Goal: Task Accomplishment & Management: Use online tool/utility

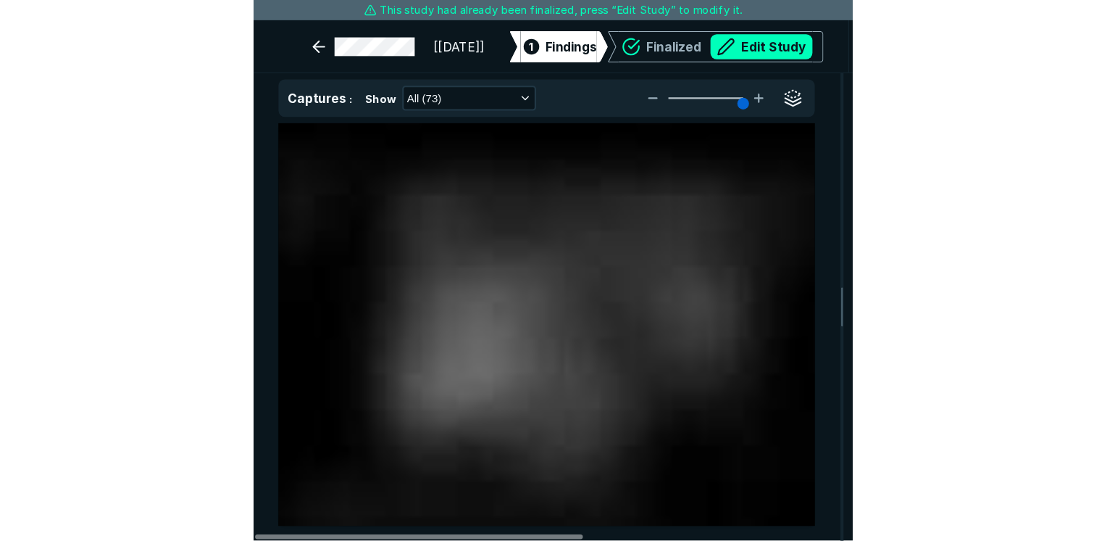
scroll to position [3789, 4375]
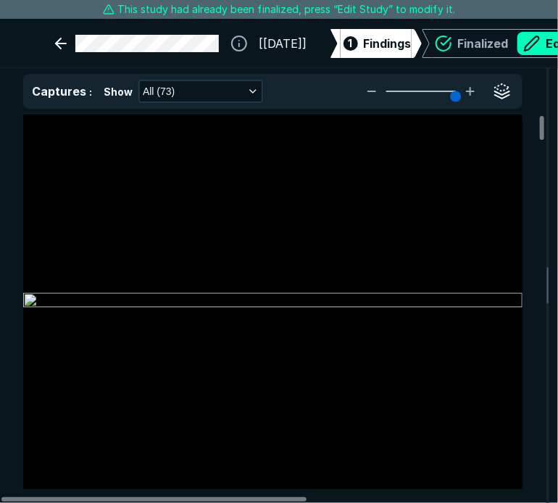
type input "5"
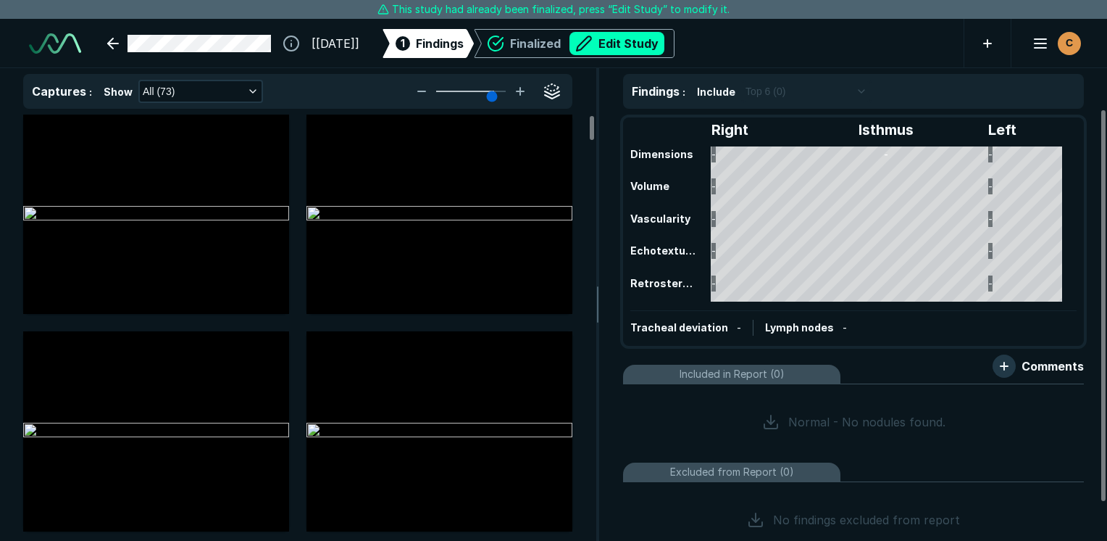
scroll to position [2846, 3926]
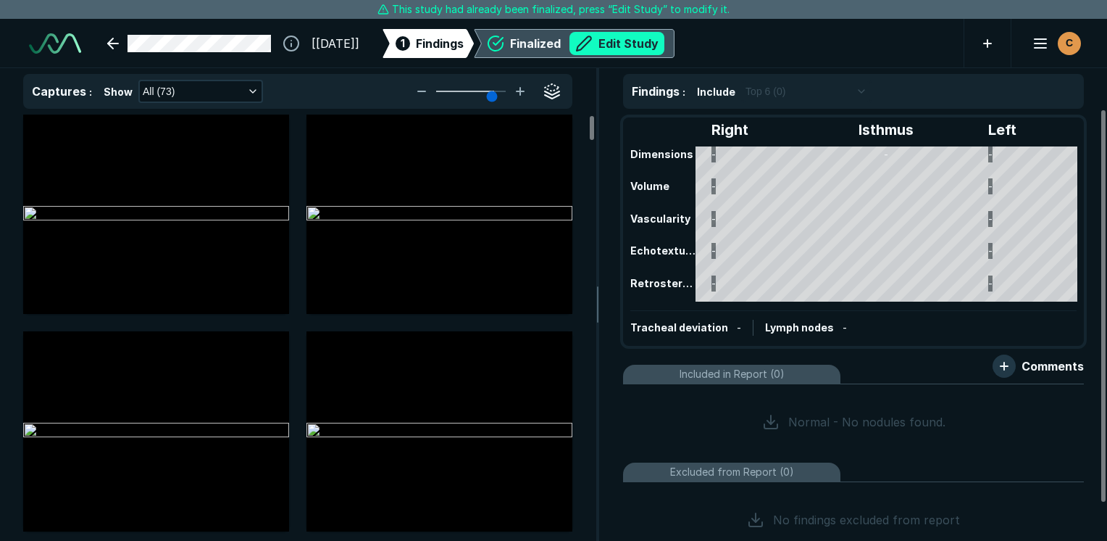
click at [557, 39] on button "Edit Study" at bounding box center [617, 43] width 95 height 23
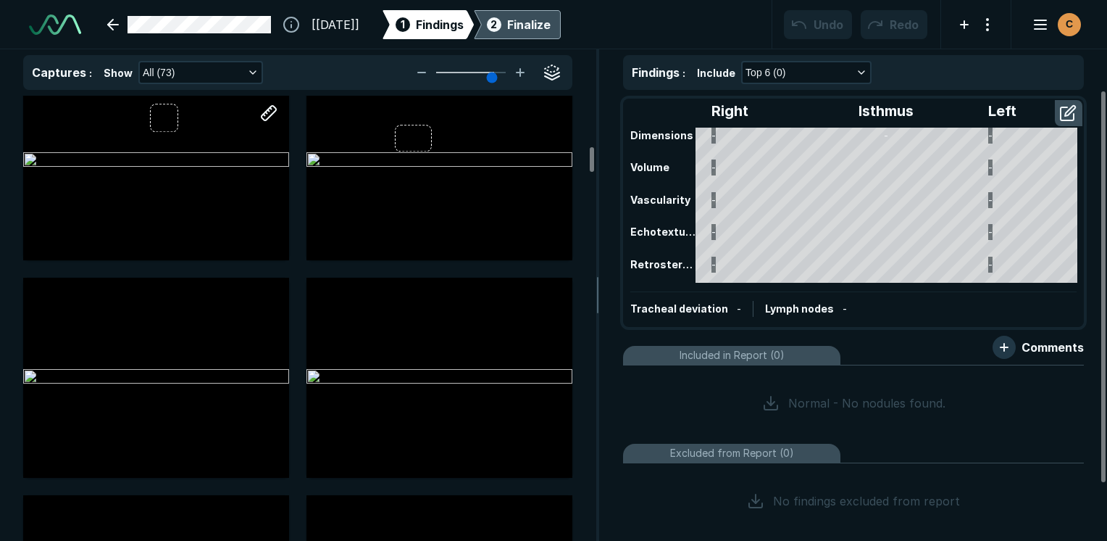
scroll to position [870, 0]
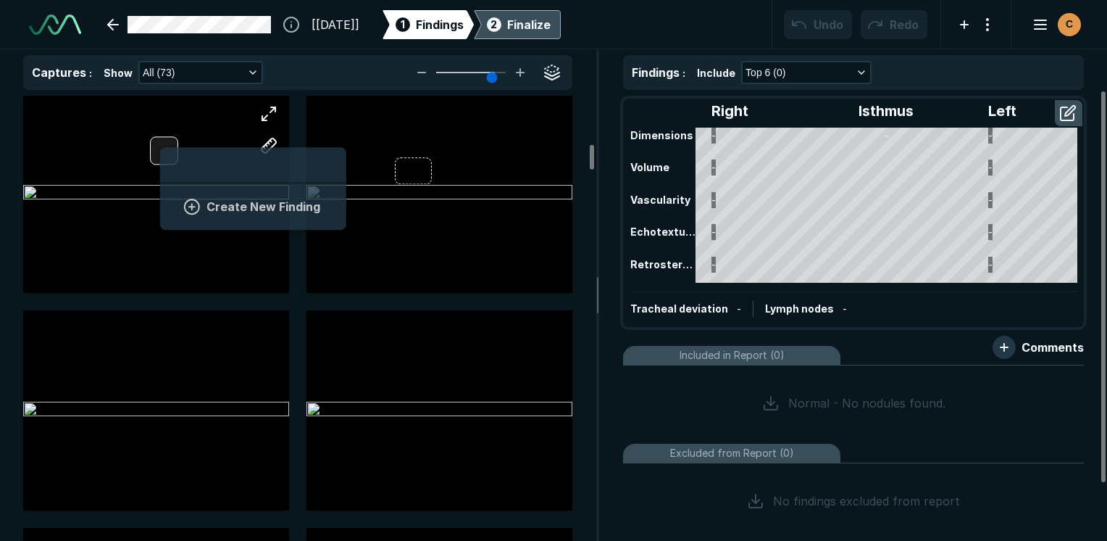
click at [160, 145] on div "Create New Finding" at bounding box center [156, 192] width 266 height 199
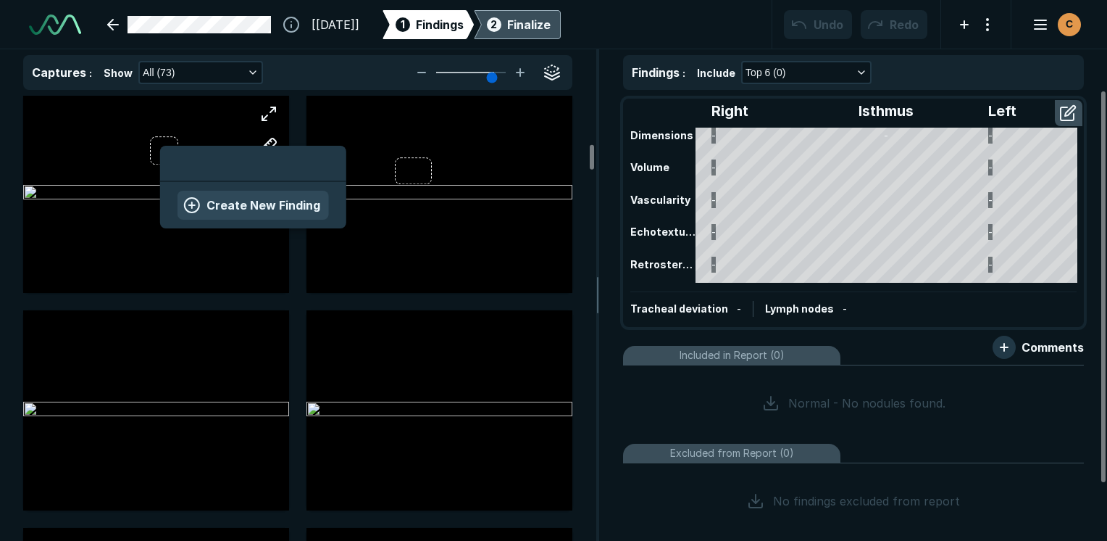
click at [264, 204] on button "Create New Finding" at bounding box center [253, 205] width 151 height 29
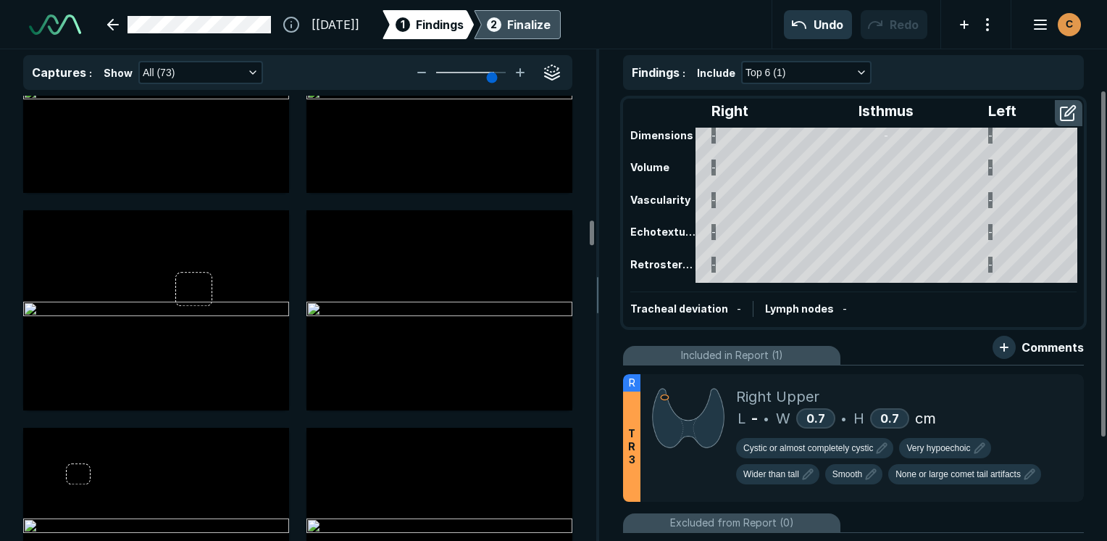
scroll to position [2247, 0]
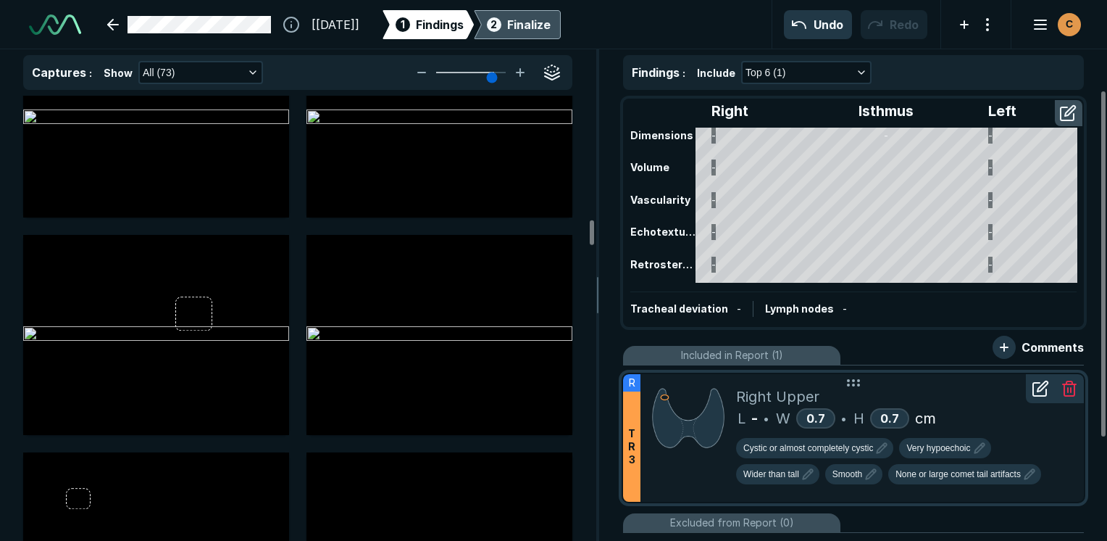
click at [557, 386] on icon at bounding box center [1069, 388] width 17 height 17
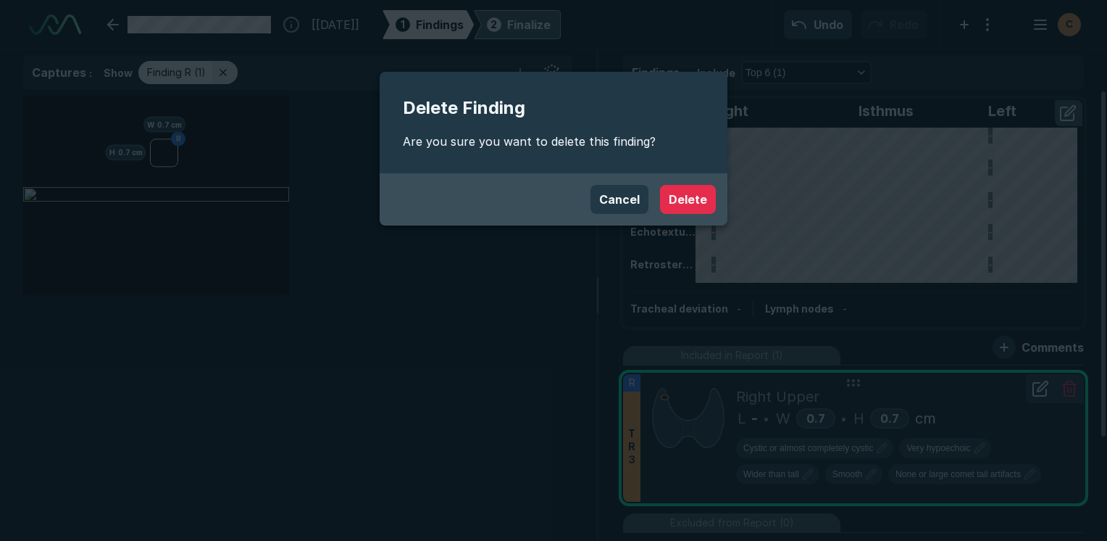
scroll to position [3707, 4312]
click at [557, 194] on div "Cancel Delete" at bounding box center [554, 199] width 348 height 52
click at [557, 194] on button "Delete" at bounding box center [688, 199] width 56 height 29
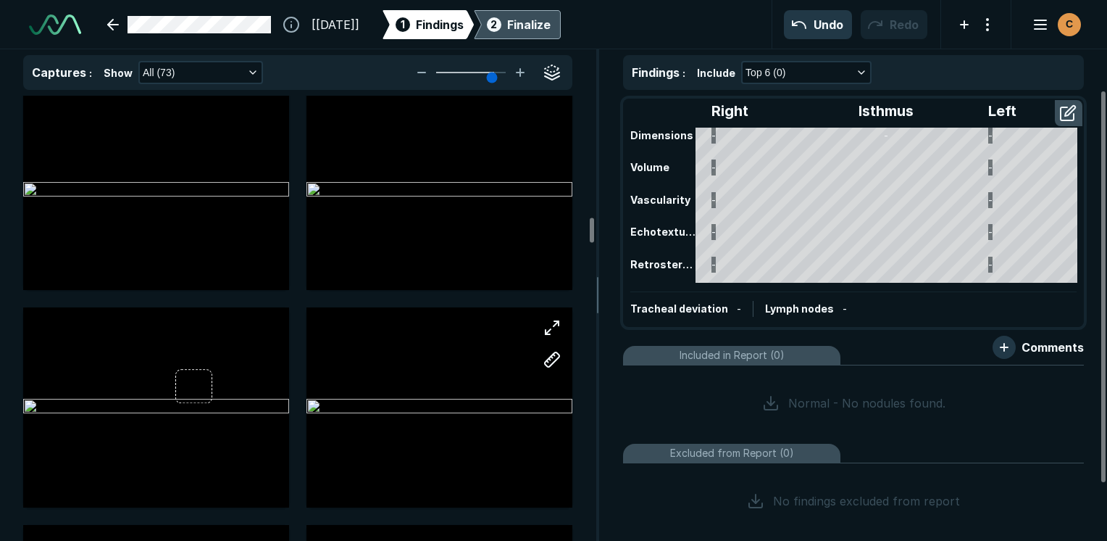
scroll to position [2319, 0]
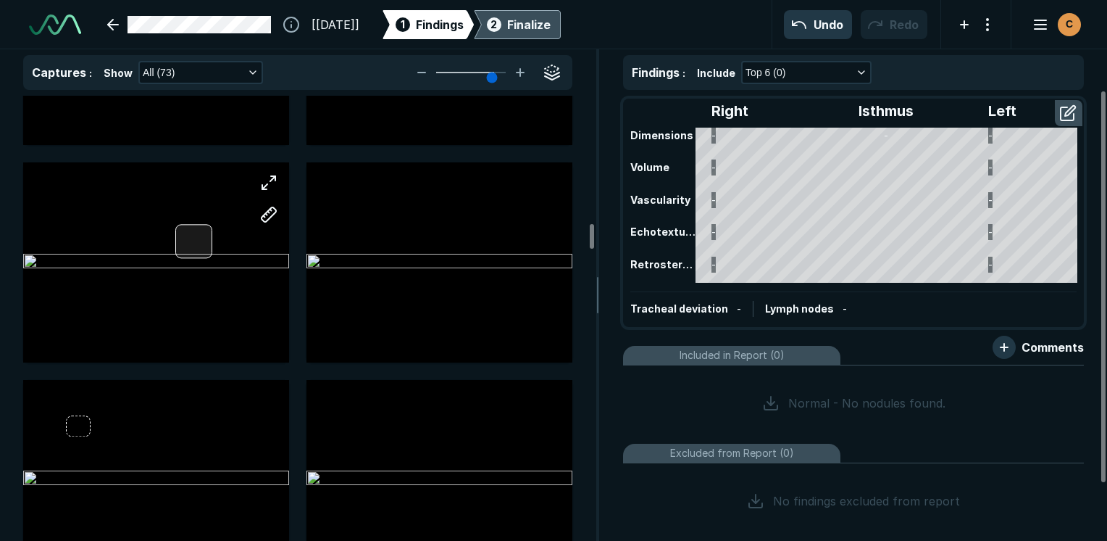
click at [199, 245] on div at bounding box center [156, 261] width 266 height 199
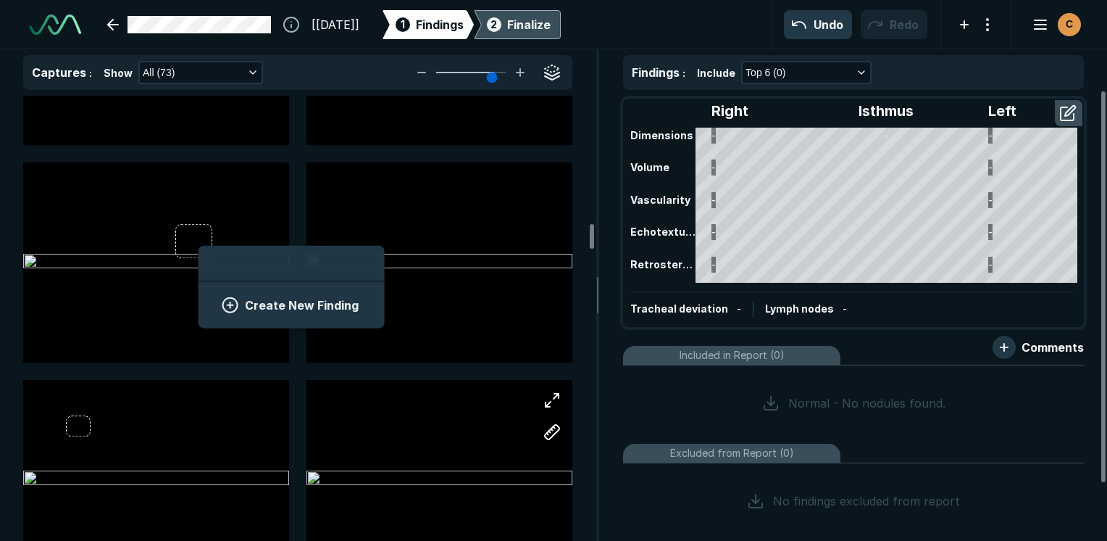
scroll to position [1987, 2688]
click at [310, 309] on button "Create New Finding" at bounding box center [291, 305] width 151 height 29
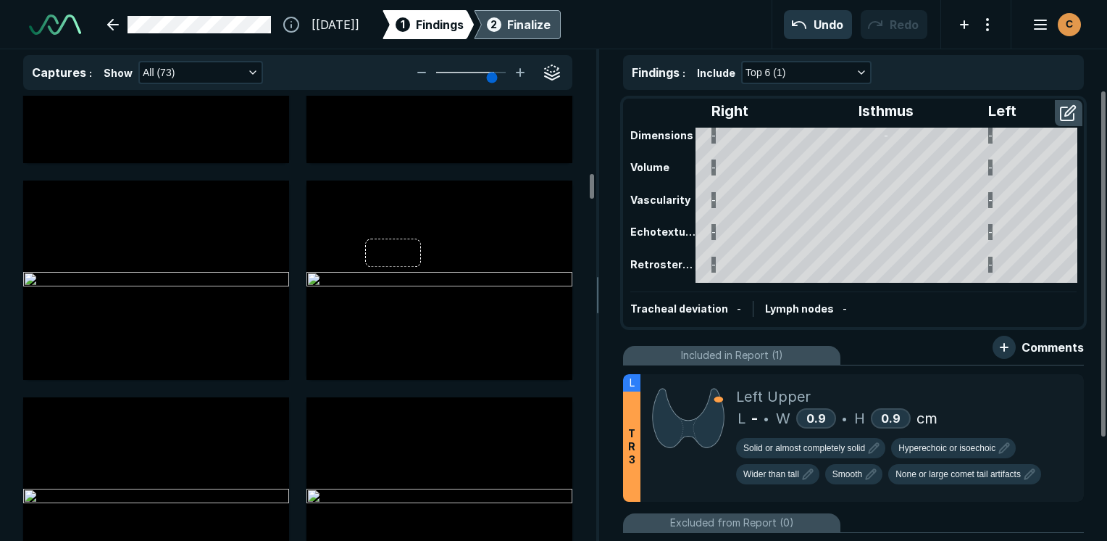
scroll to position [1377, 0]
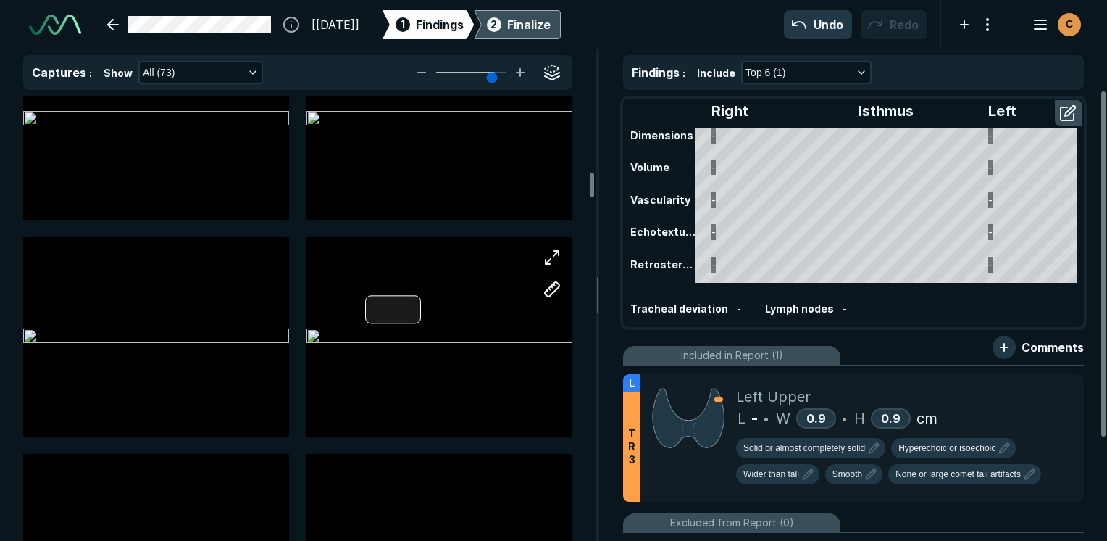
click at [408, 309] on div at bounding box center [393, 309] width 56 height 29
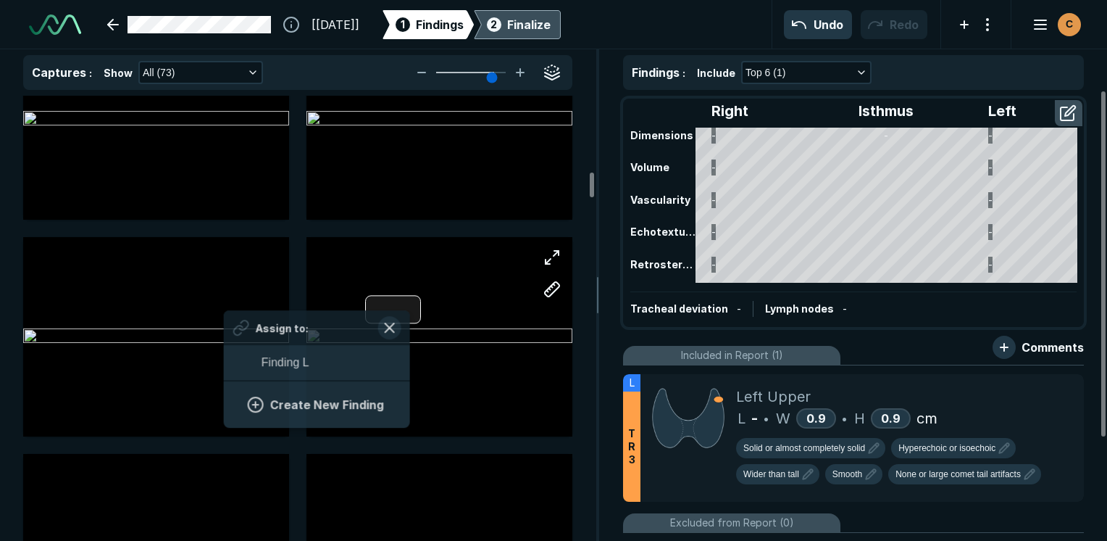
scroll to position [1987, 2688]
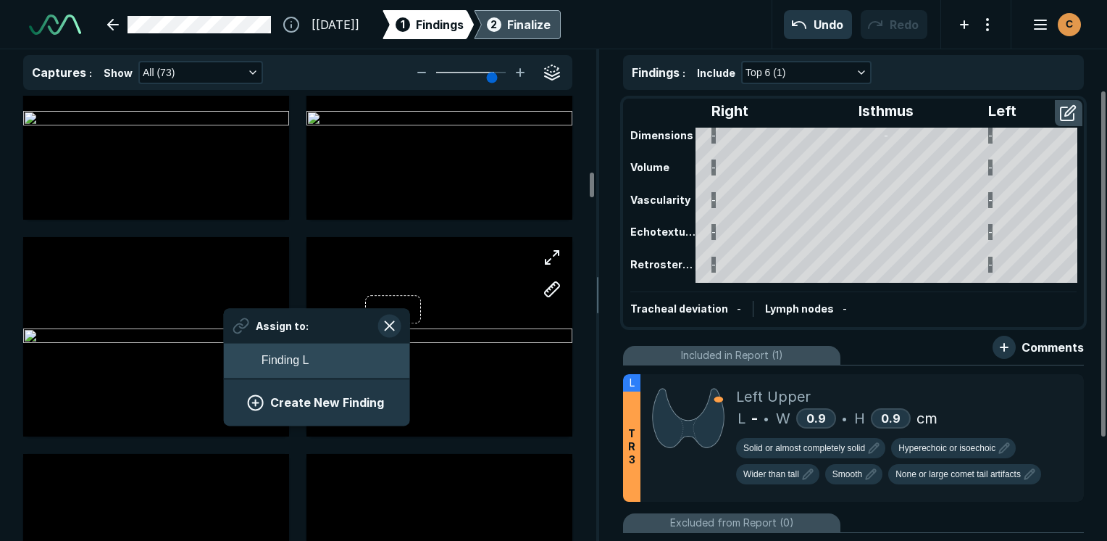
click at [301, 359] on span "Finding L" at bounding box center [286, 360] width 48 height 17
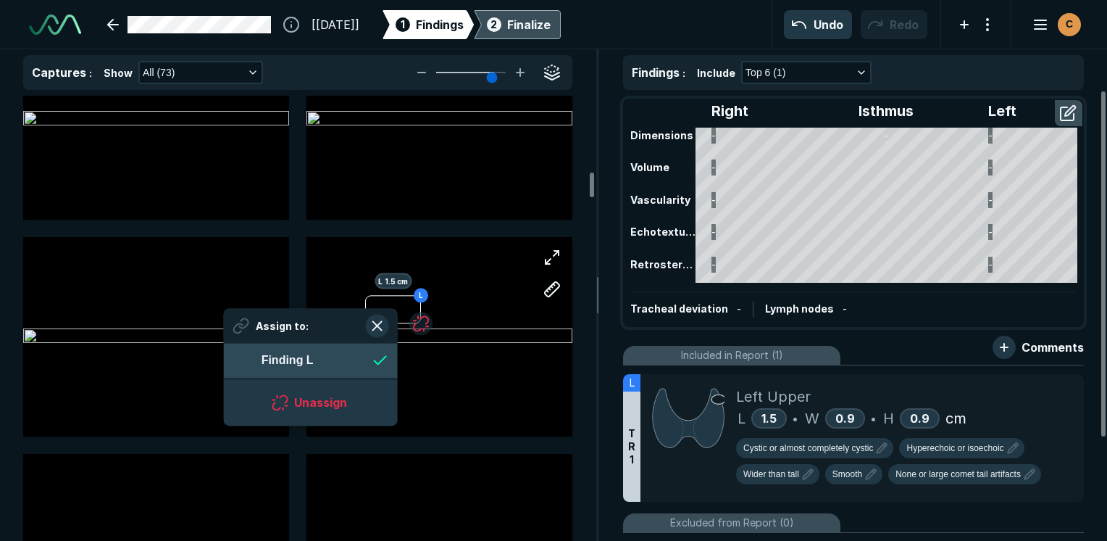
scroll to position [1987, 2645]
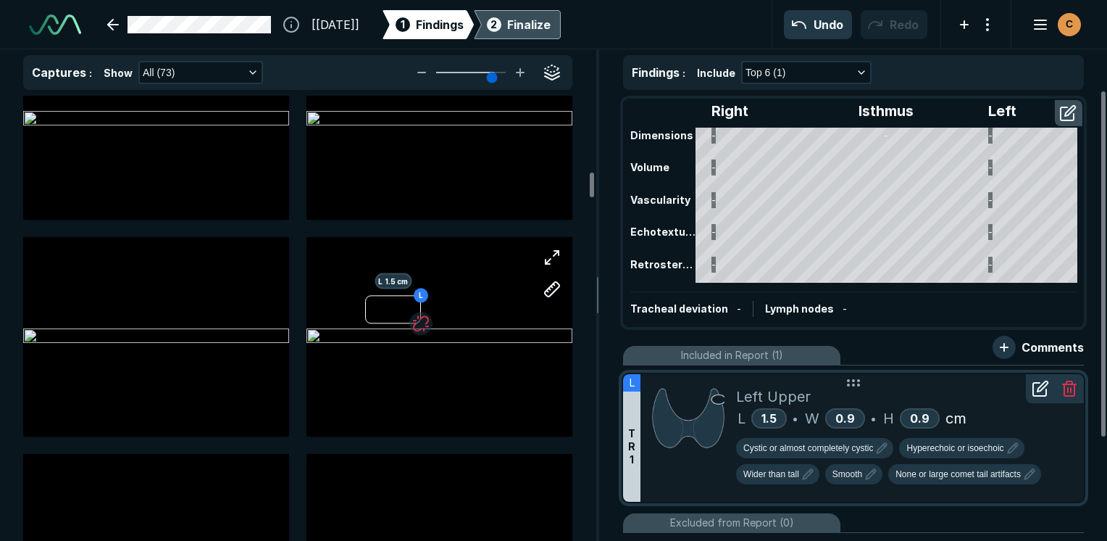
click at [557, 384] on icon at bounding box center [1069, 384] width 13 height 0
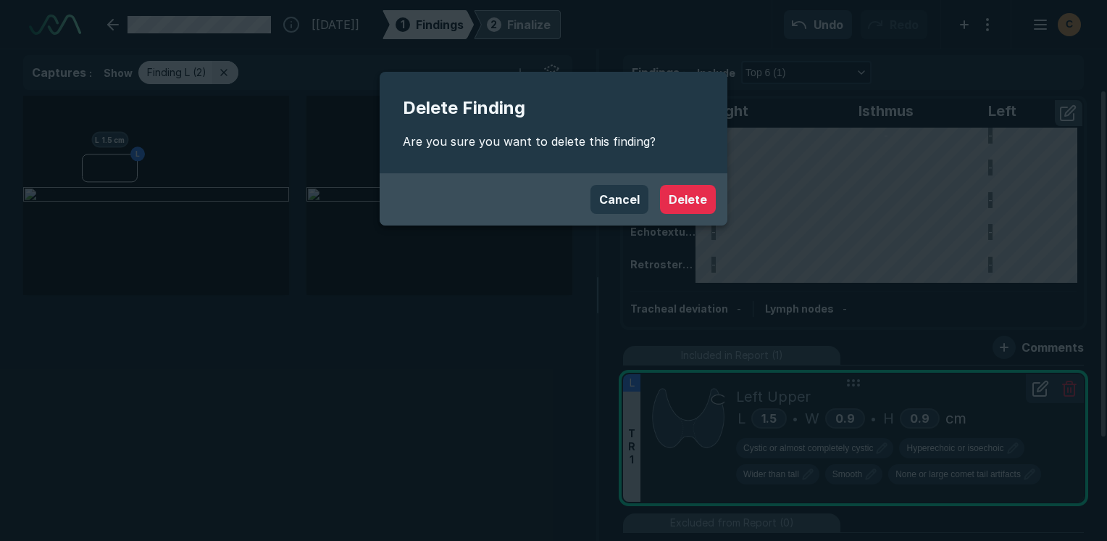
scroll to position [3707, 4312]
click at [557, 200] on button "Delete" at bounding box center [688, 199] width 56 height 29
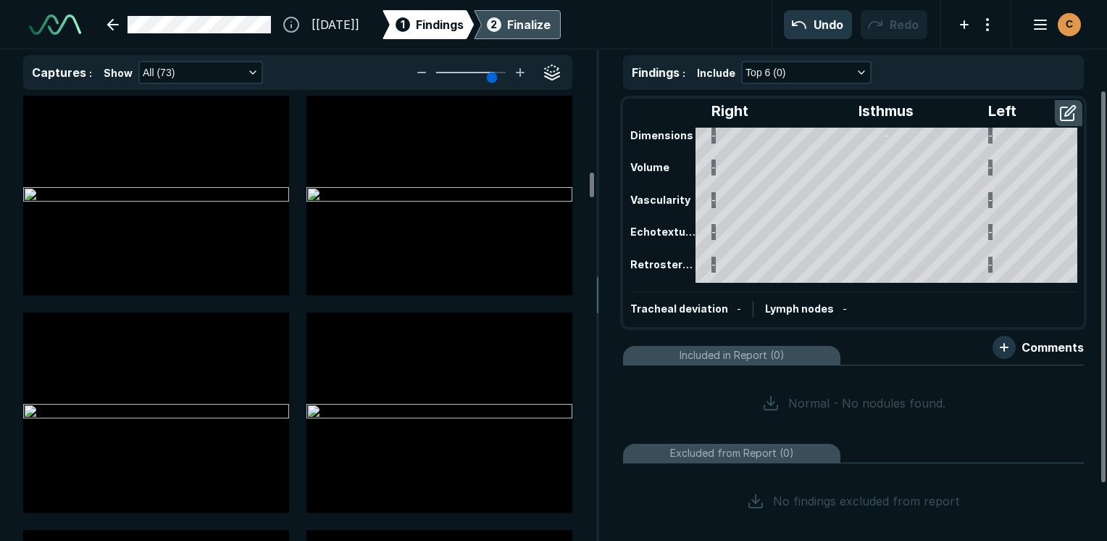
scroll to position [1377, 0]
